Goal: Find specific page/section: Find specific page/section

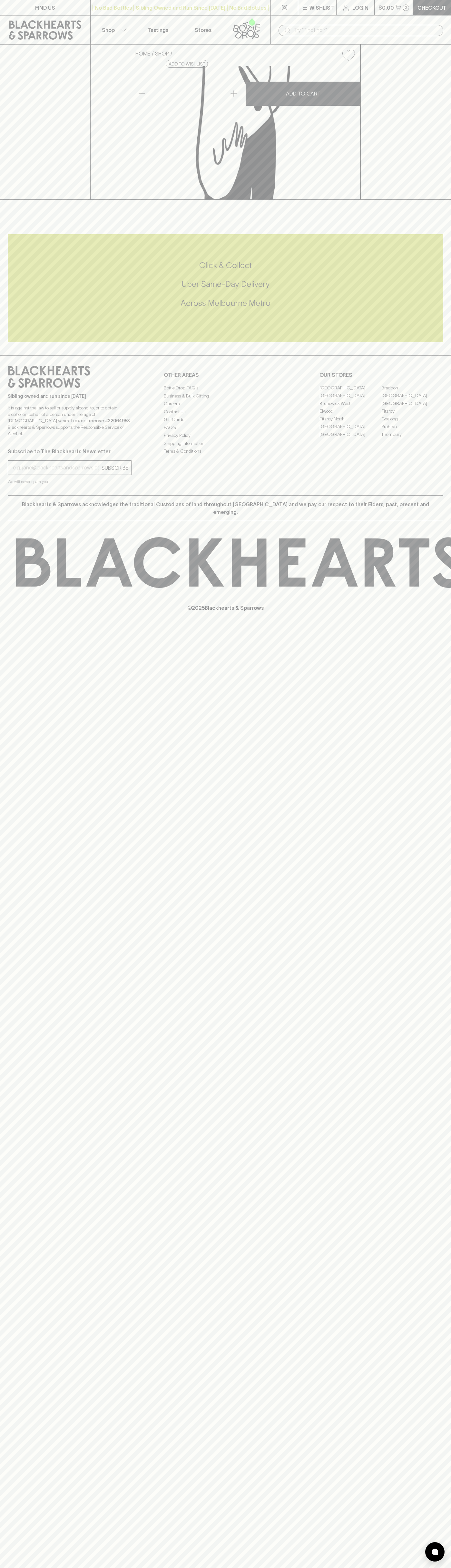
click at [203, 20] on link "Stores" at bounding box center [203, 29] width 45 height 28
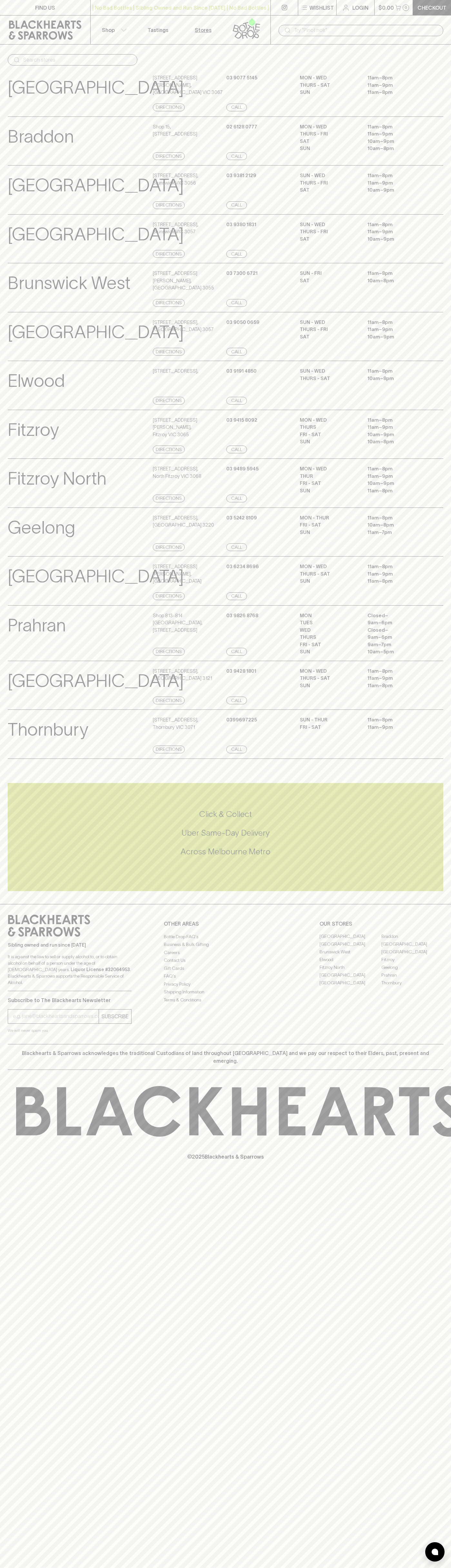
click at [433, 1567] on html "FIND US | No Bad Bottles | Sibling Owned and Run Since 2006 | No Bad Bottles | …" at bounding box center [226, 784] width 451 height 1568
click at [22, 101] on div "Abbotsford View Store Details" at bounding box center [79, 92] width 143 height 37
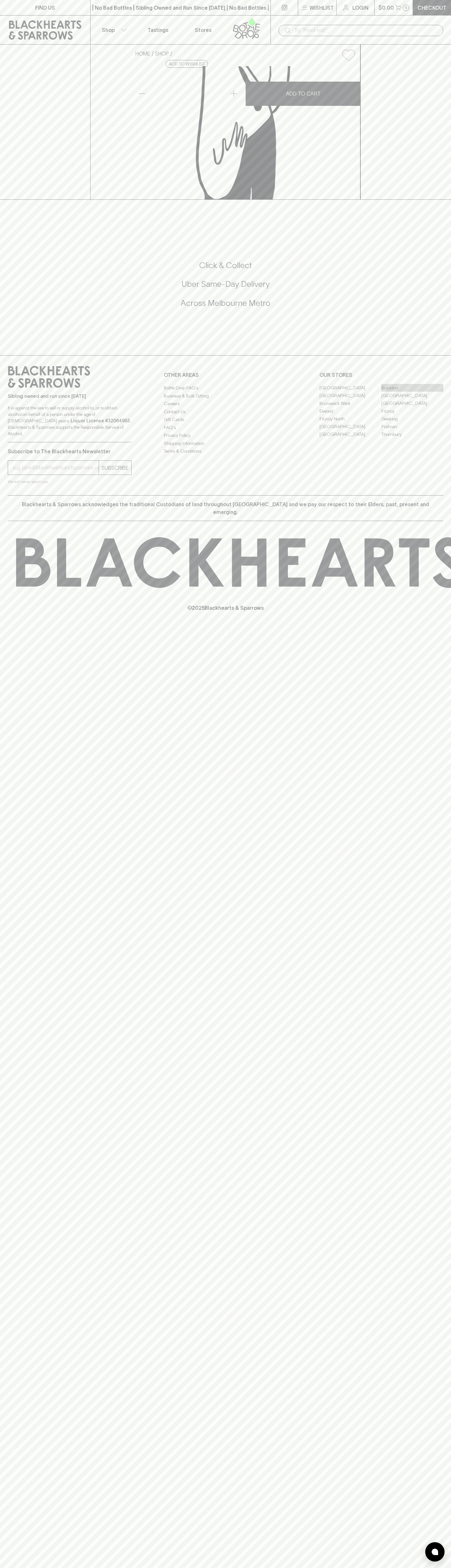
click at [412, 392] on link "Braddon" at bounding box center [413, 387] width 62 height 7
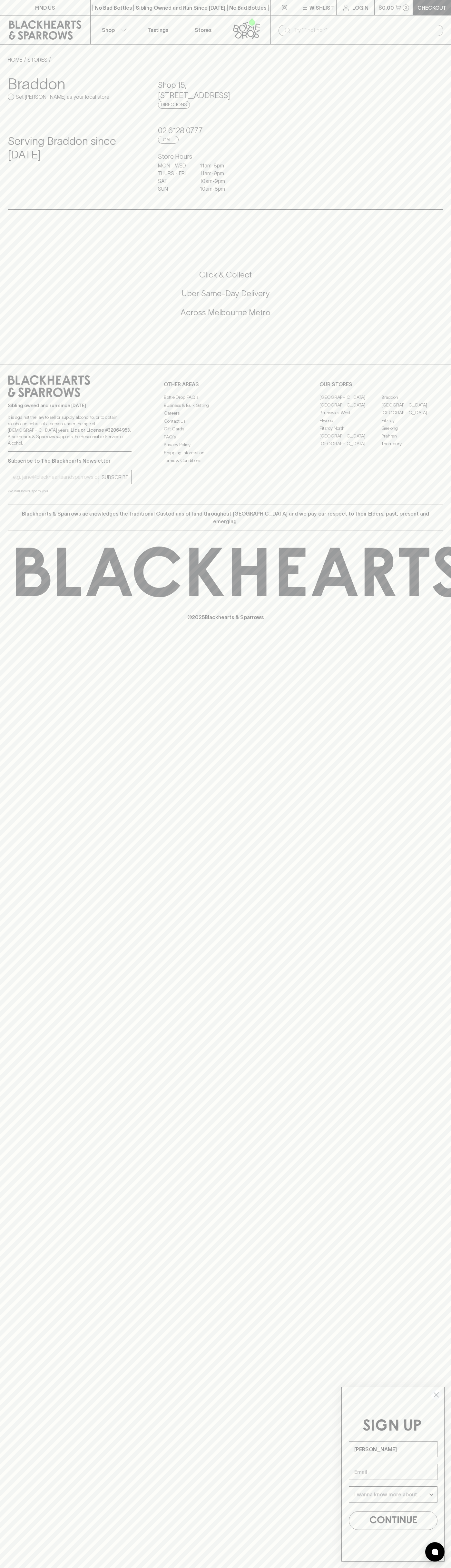
type input "[PERSON_NAME]"
